Goal: Transaction & Acquisition: Purchase product/service

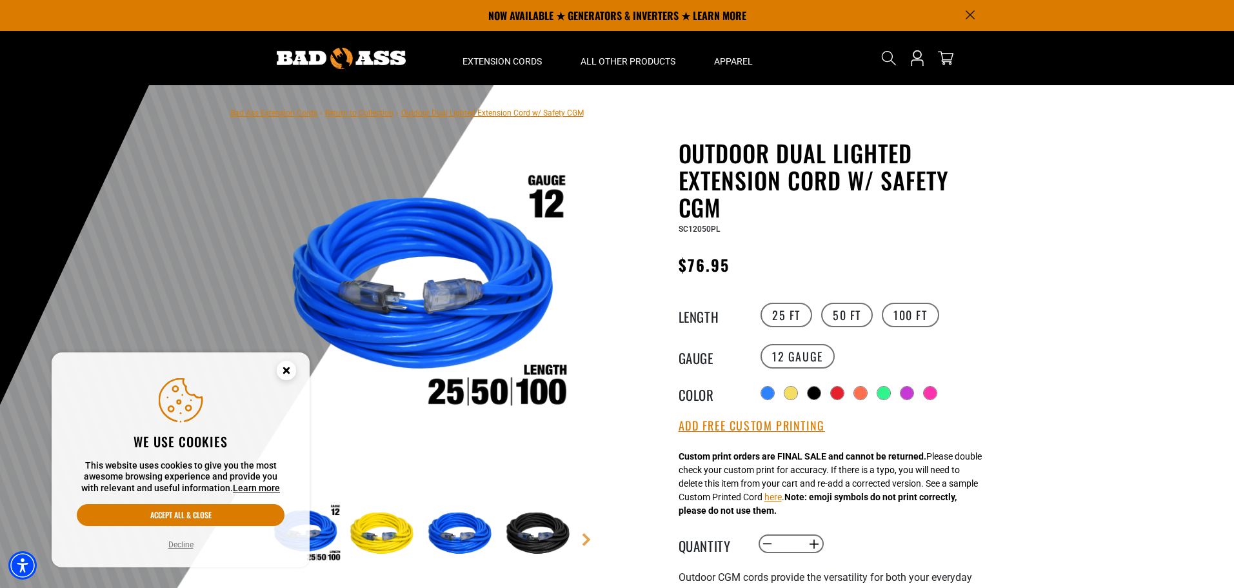
click at [903, 383] on div "Radio button Radio button Radio button Radio button Radio button Radio button" at bounding box center [875, 393] width 237 height 21
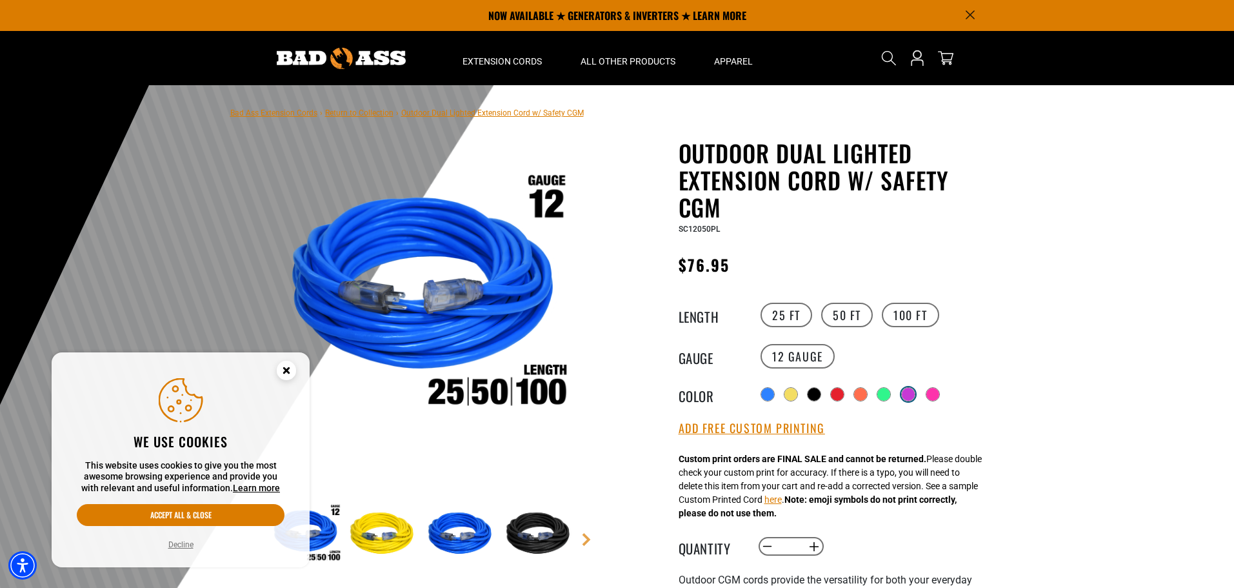
click at [907, 386] on label "Radio button" at bounding box center [908, 394] width 17 height 17
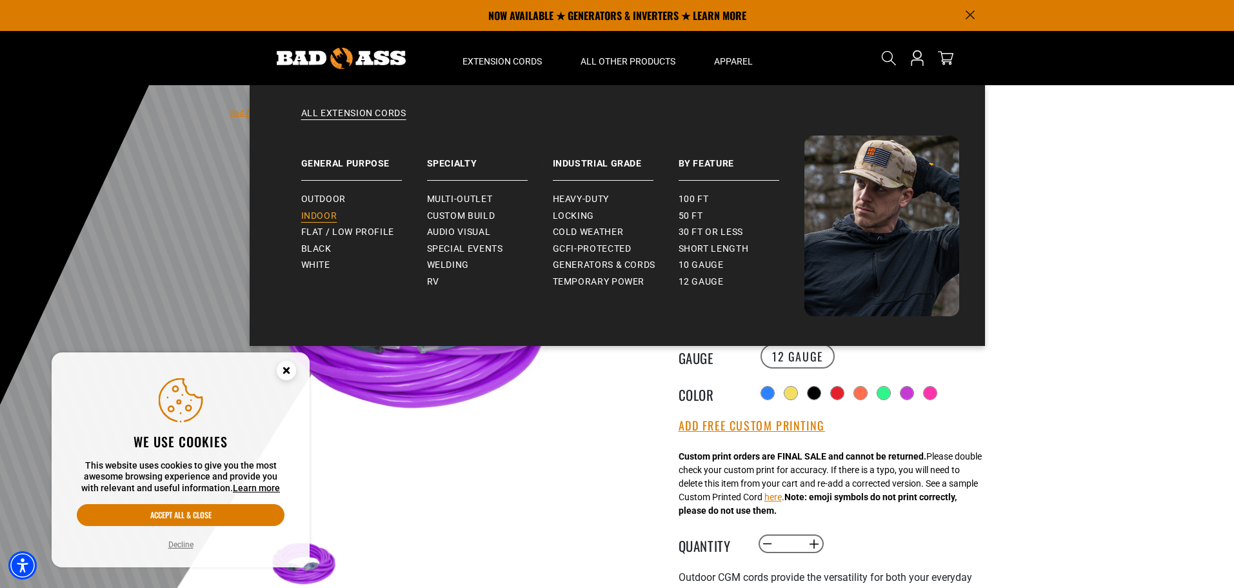
click at [331, 212] on span "Indoor" at bounding box center [319, 216] width 36 height 12
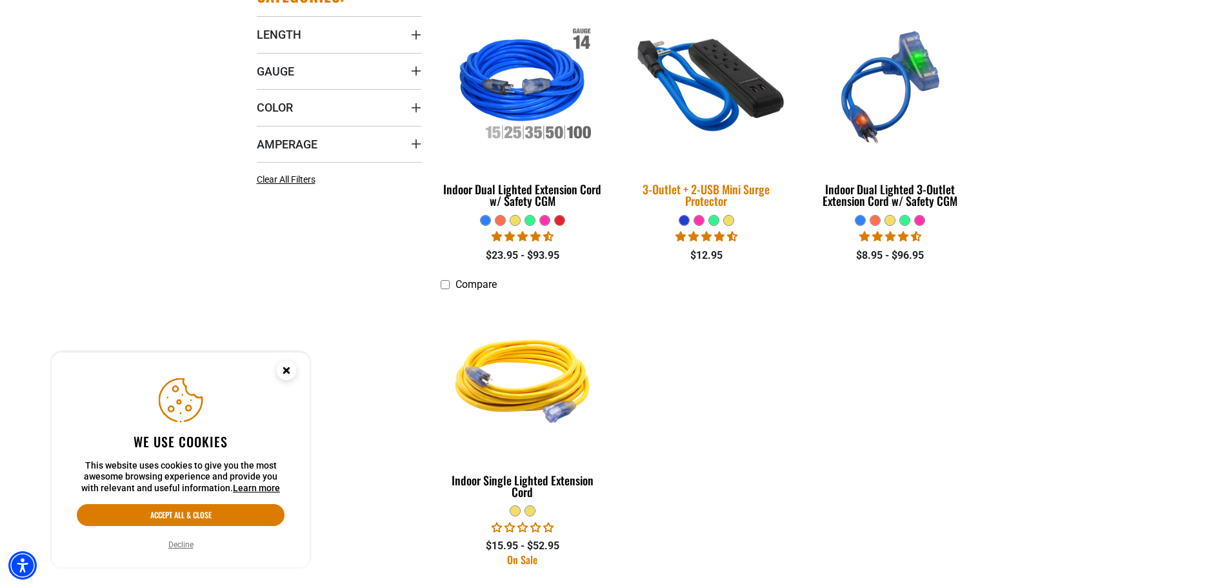
scroll to position [387, 0]
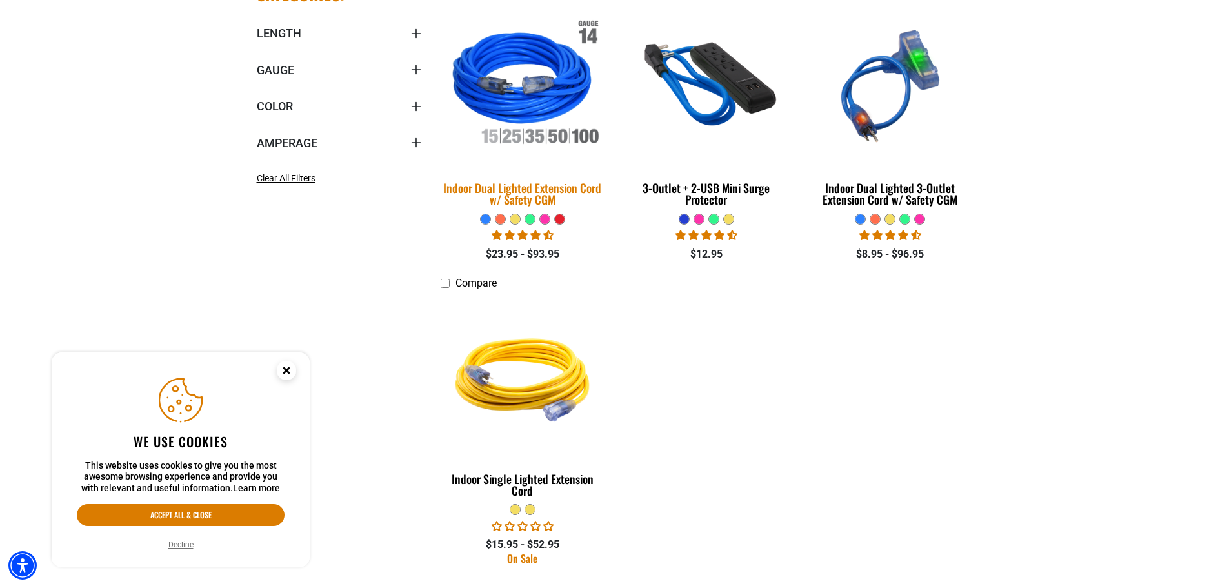
click at [576, 188] on div "Indoor Dual Lighted Extension Cord w/ Safety CGM" at bounding box center [523, 193] width 165 height 23
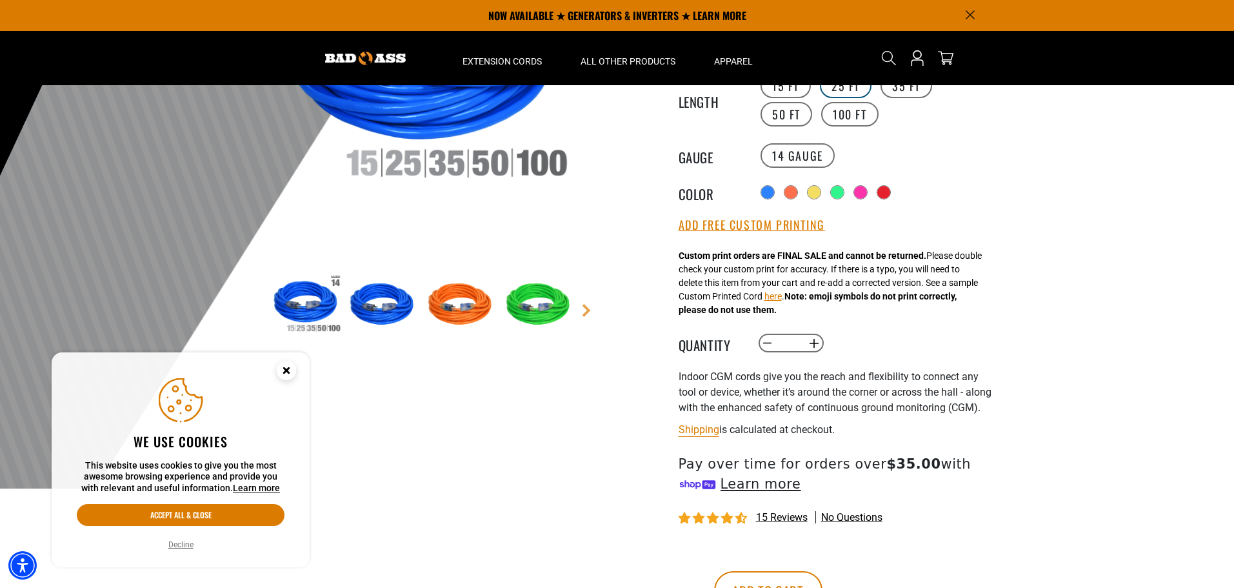
scroll to position [194, 0]
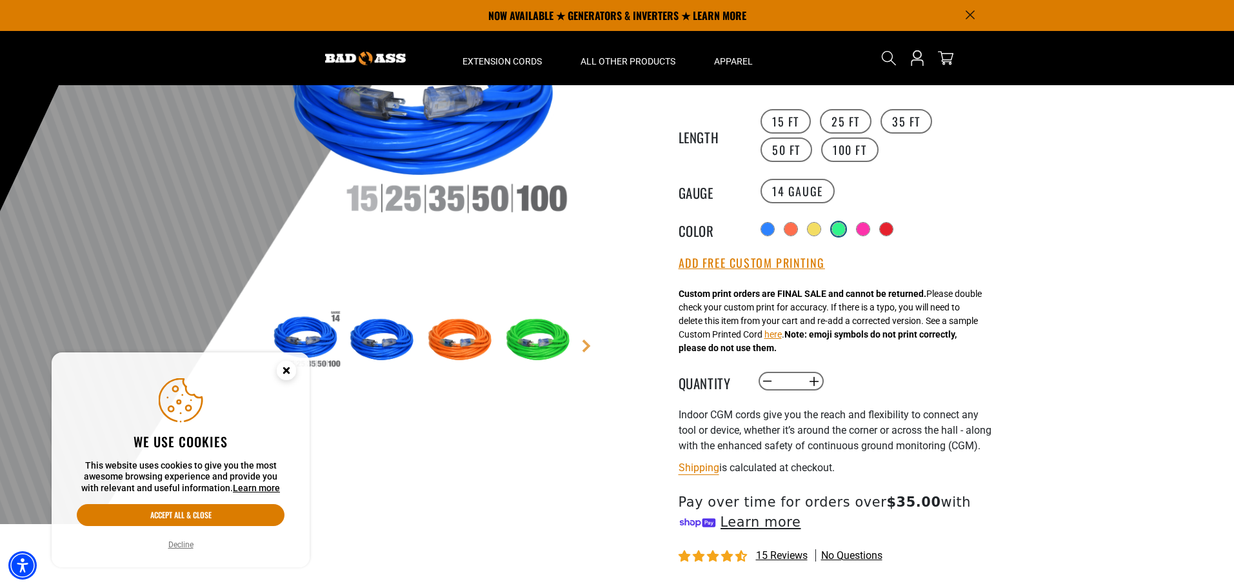
click at [841, 230] on div at bounding box center [838, 229] width 13 height 13
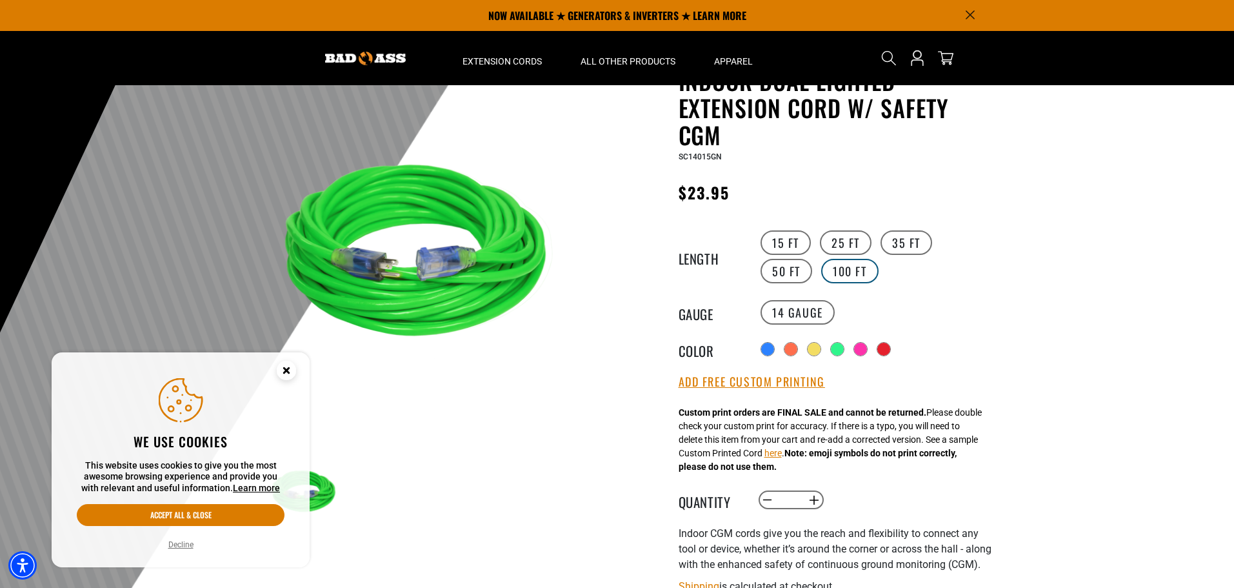
scroll to position [65, 0]
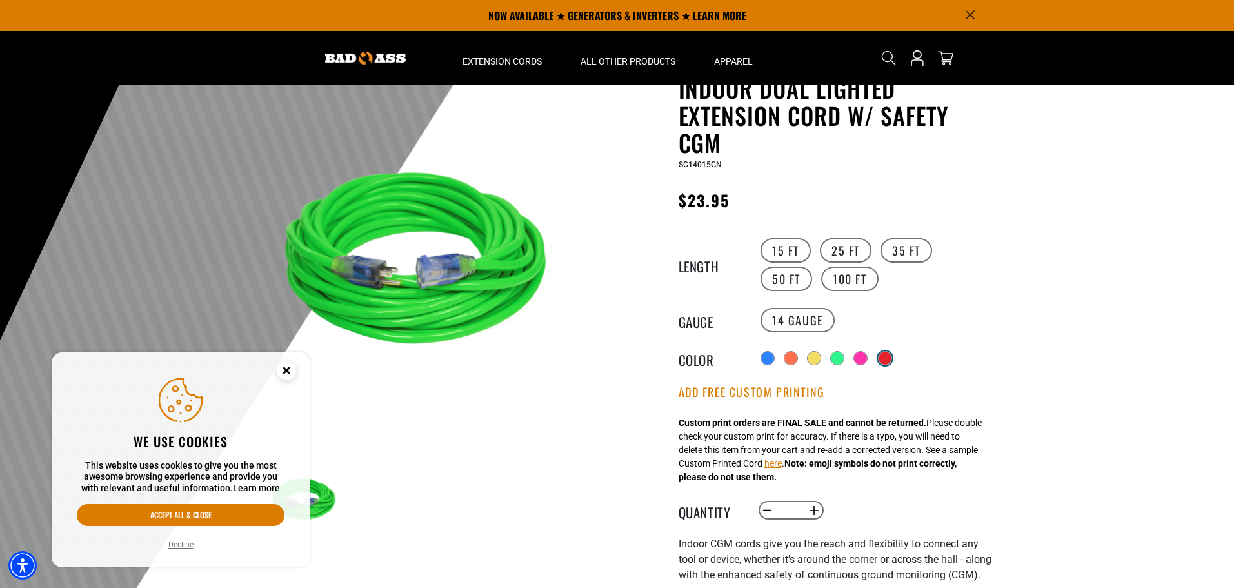
click at [892, 356] on div at bounding box center [885, 358] width 13 height 13
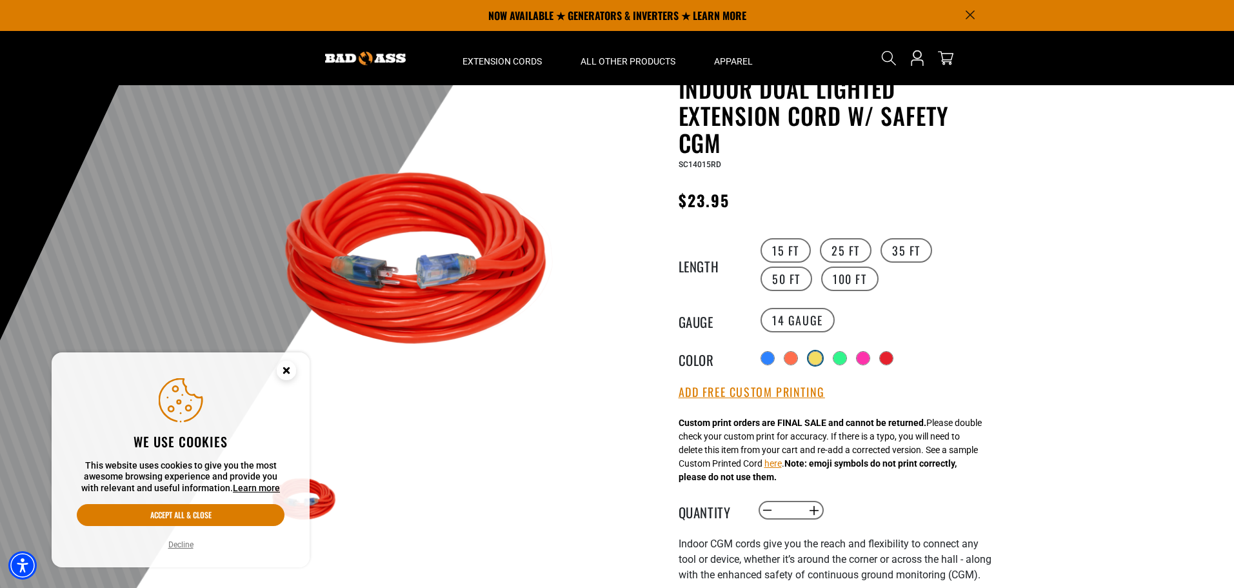
click at [814, 357] on div at bounding box center [815, 358] width 13 height 13
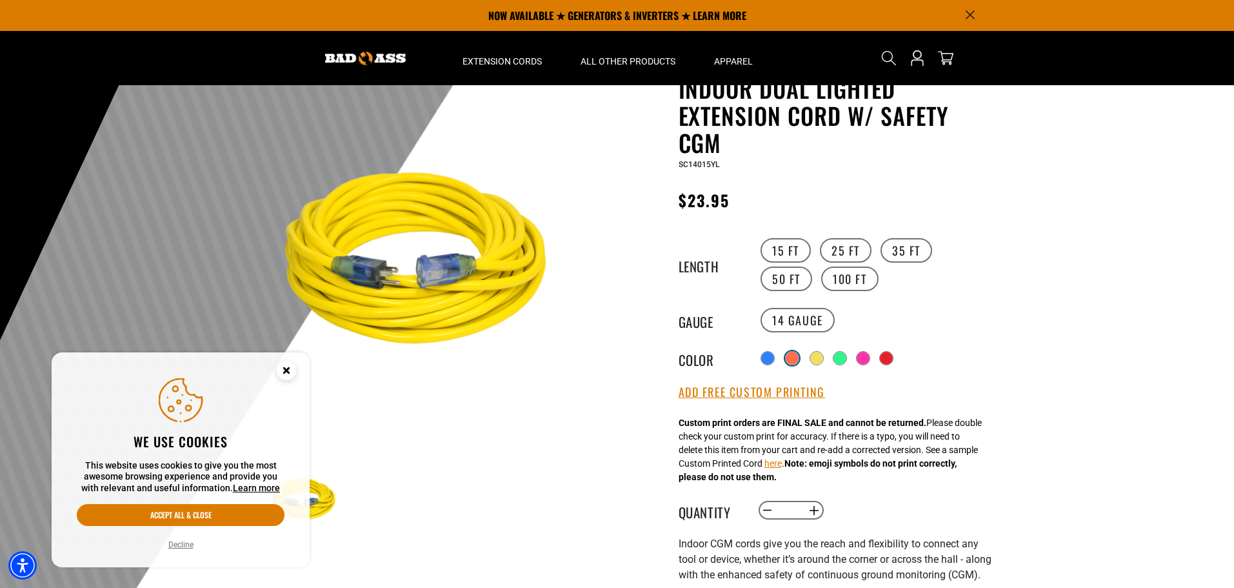
click at [790, 356] on div at bounding box center [792, 358] width 13 height 13
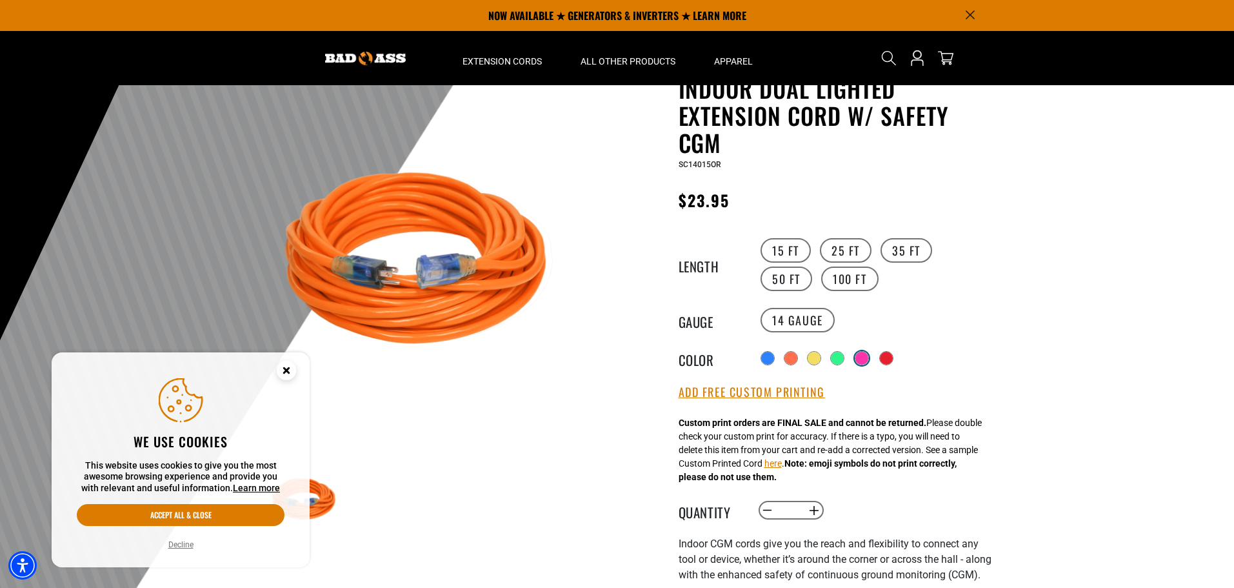
click at [867, 353] on div at bounding box center [862, 358] width 13 height 13
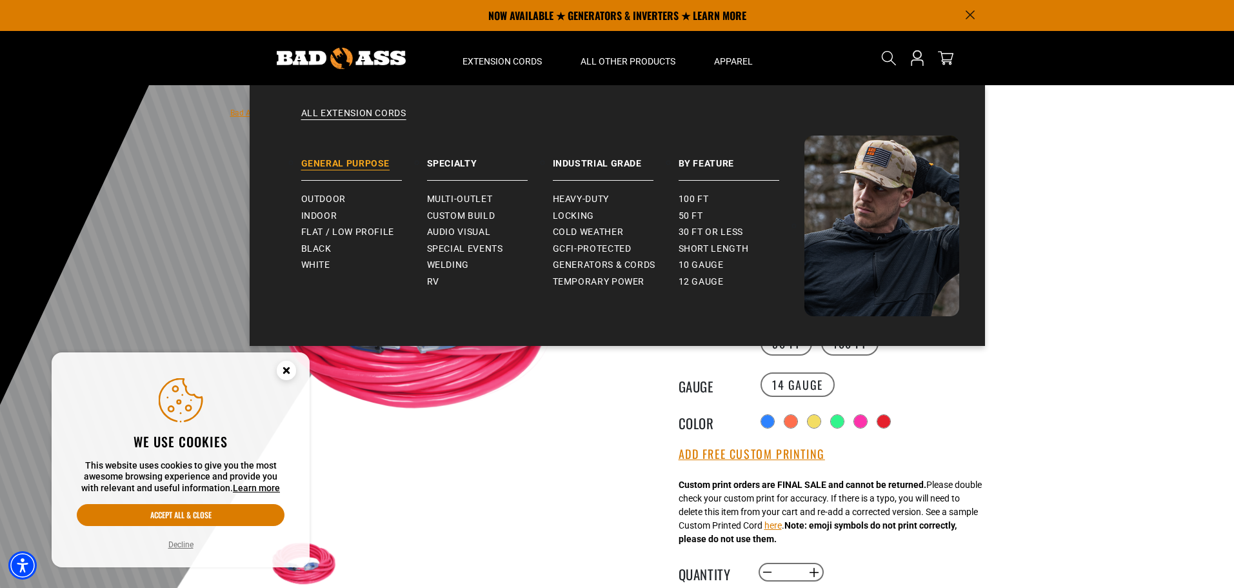
click at [338, 168] on link "General Purpose" at bounding box center [364, 157] width 126 height 45
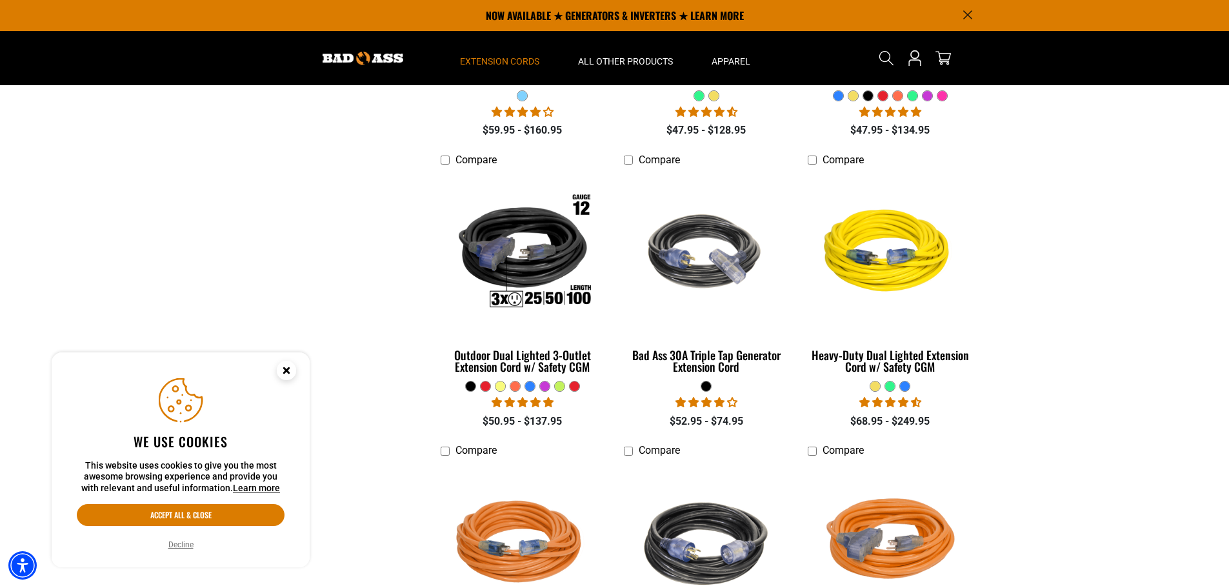
scroll to position [1161, 0]
